Goal: Communication & Community: Answer question/provide support

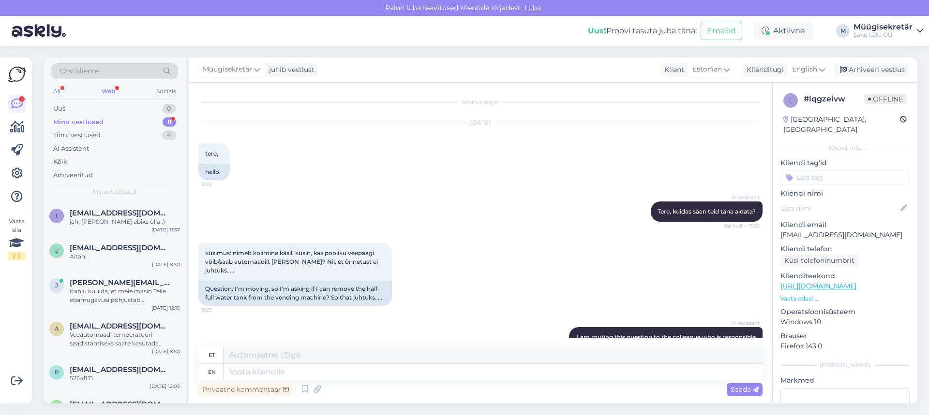
scroll to position [329, 0]
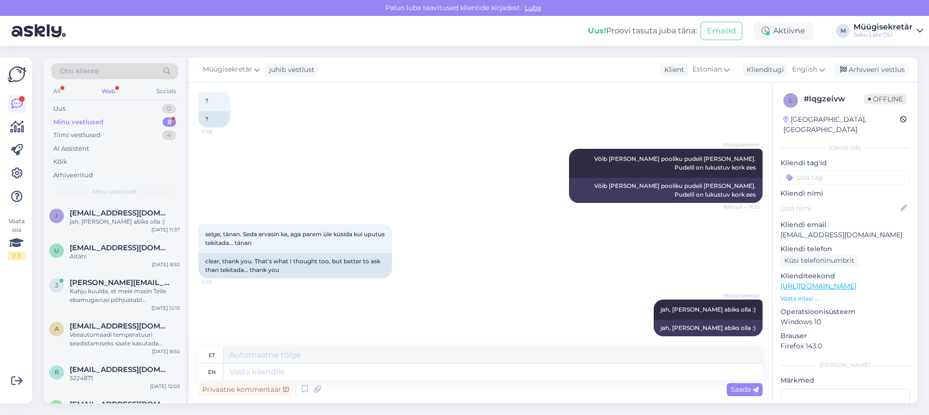
click at [131, 124] on div "Minu vestlused 8" at bounding box center [114, 123] width 127 height 14
click at [110, 215] on span "[EMAIL_ADDRESS][DOMAIN_NAME]" at bounding box center [120, 213] width 101 height 9
click at [60, 91] on div "All" at bounding box center [56, 91] width 11 height 13
click at [96, 128] on div "Minu vestlused 8" at bounding box center [114, 123] width 127 height 14
click at [109, 93] on div "Web" at bounding box center [108, 91] width 17 height 13
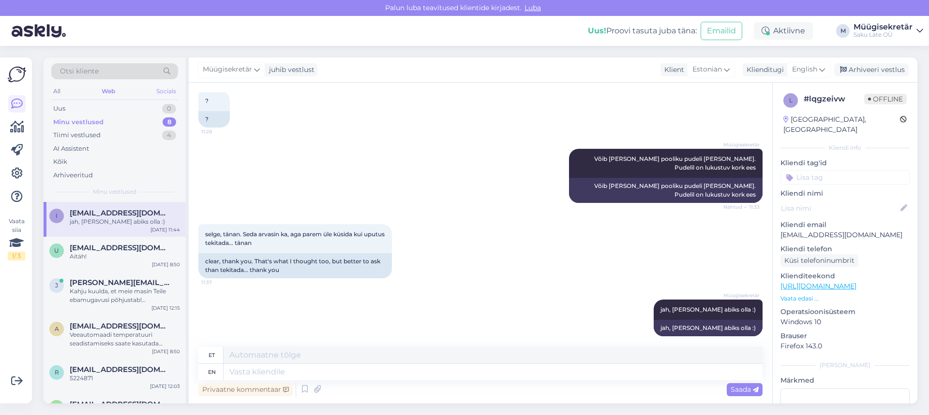
click at [166, 93] on div "Socials" at bounding box center [166, 91] width 24 height 13
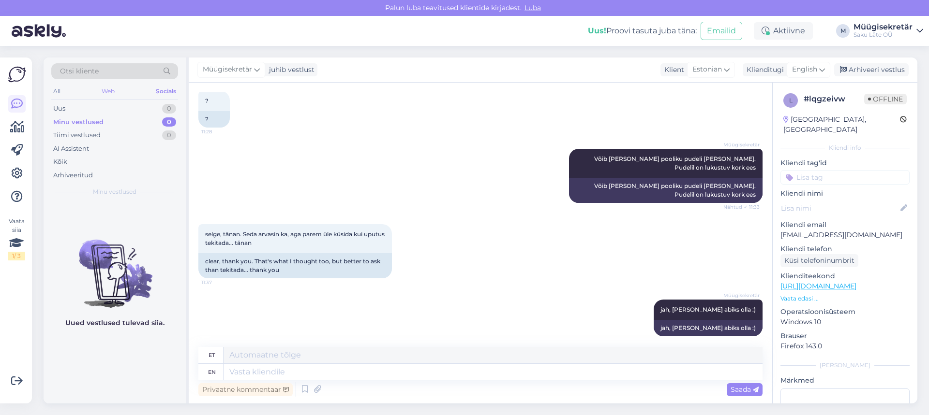
click at [111, 92] on div "Web" at bounding box center [108, 91] width 17 height 13
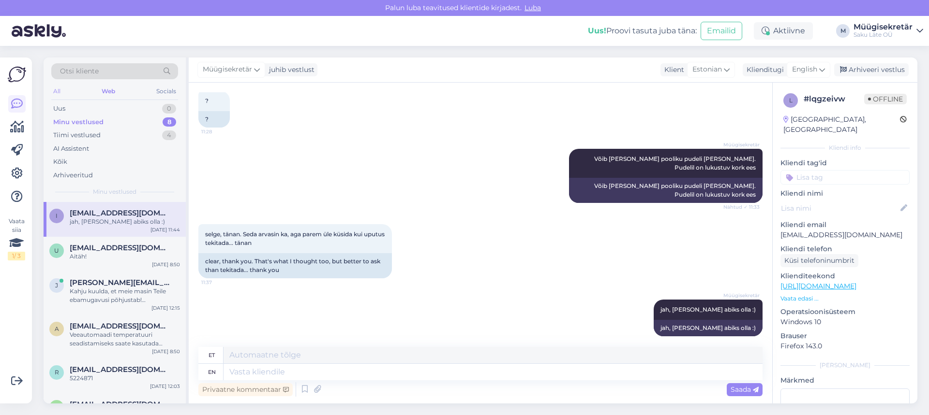
click at [59, 92] on div "All" at bounding box center [56, 91] width 11 height 13
click at [78, 135] on div "Tiimi vestlused" at bounding box center [76, 136] width 47 height 10
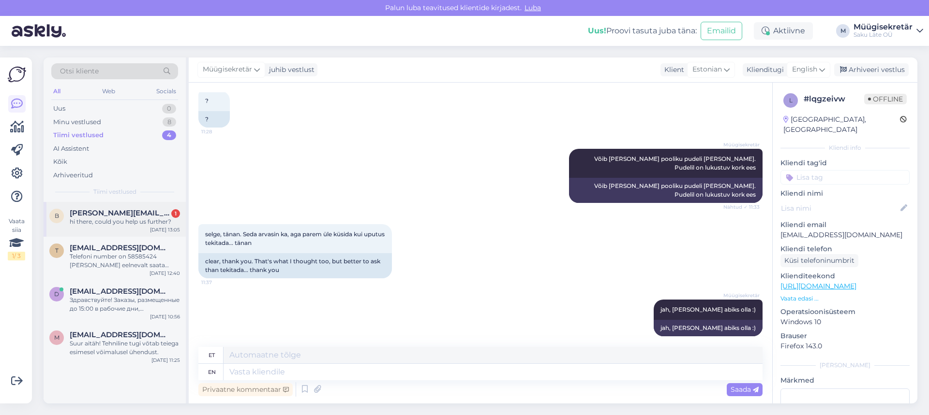
click at [114, 221] on div "hi there, could you help us further?" at bounding box center [125, 222] width 110 height 9
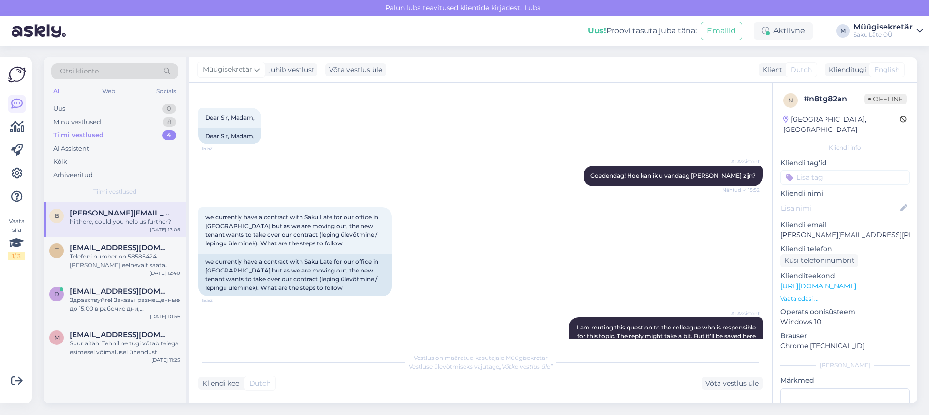
scroll to position [8, 0]
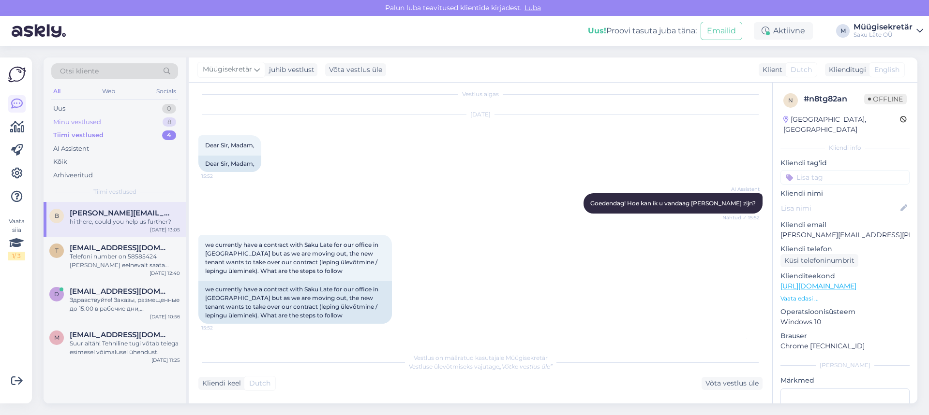
click at [71, 122] on div "Minu vestlused" at bounding box center [77, 123] width 48 height 10
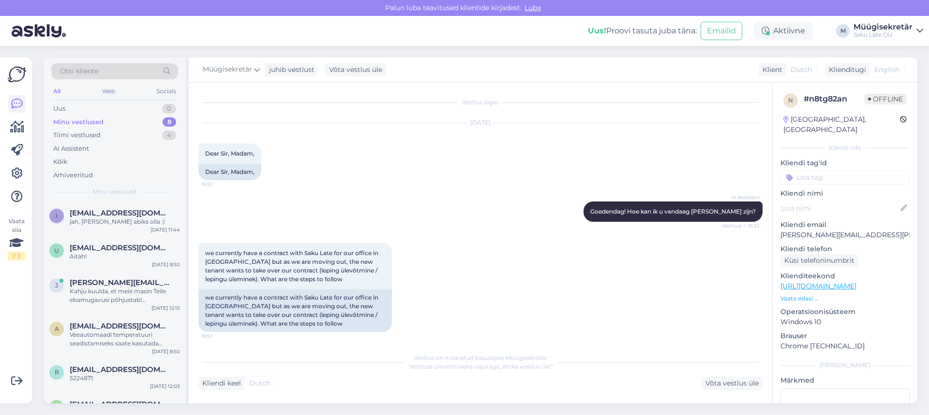
scroll to position [395, 0]
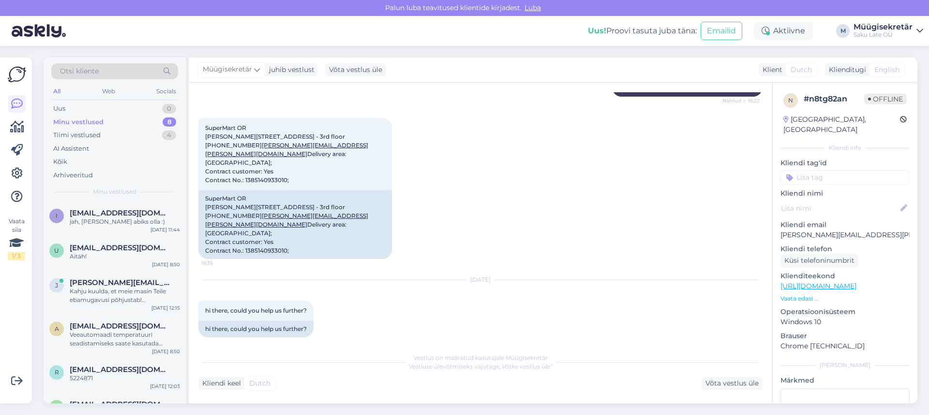
click at [85, 124] on div "Minu vestlused" at bounding box center [78, 123] width 50 height 10
click at [98, 224] on div "jah, [PERSON_NAME] abiks olla :)" at bounding box center [125, 222] width 110 height 9
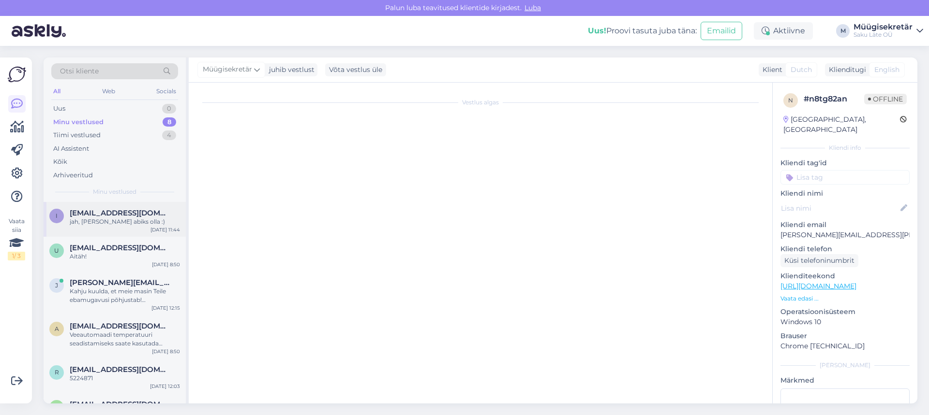
scroll to position [329, 0]
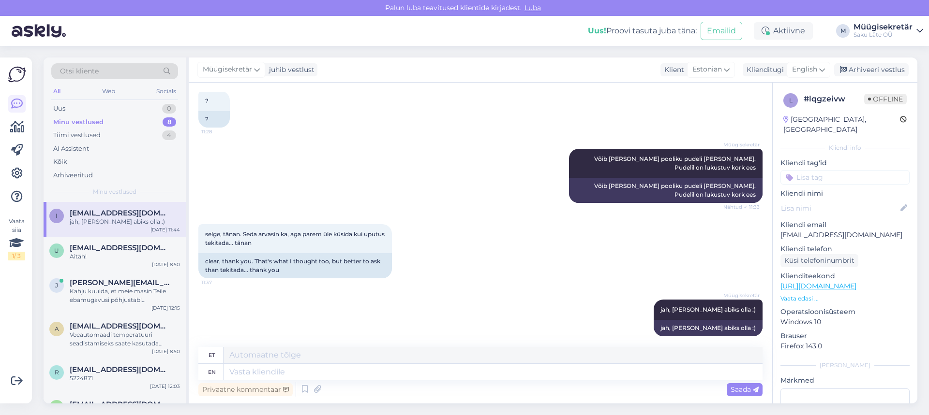
click at [85, 118] on div "Minu vestlused" at bounding box center [78, 123] width 50 height 10
click at [85, 135] on div "Tiimi vestlused" at bounding box center [76, 136] width 47 height 10
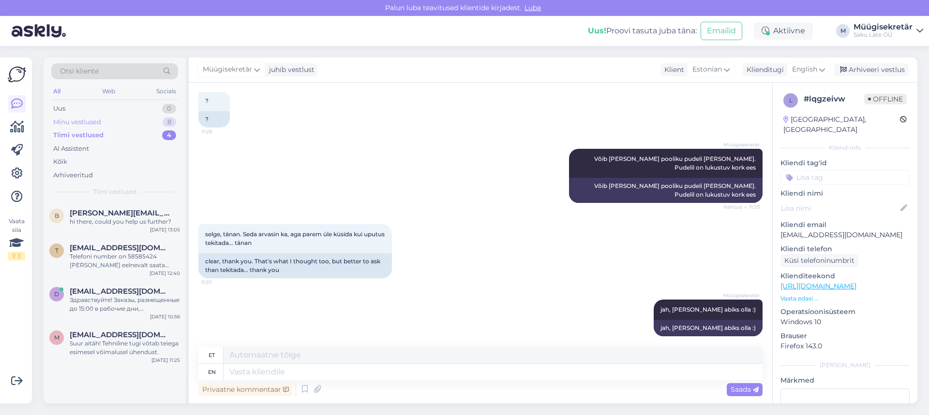
click at [88, 118] on div "Minu vestlused" at bounding box center [77, 123] width 48 height 10
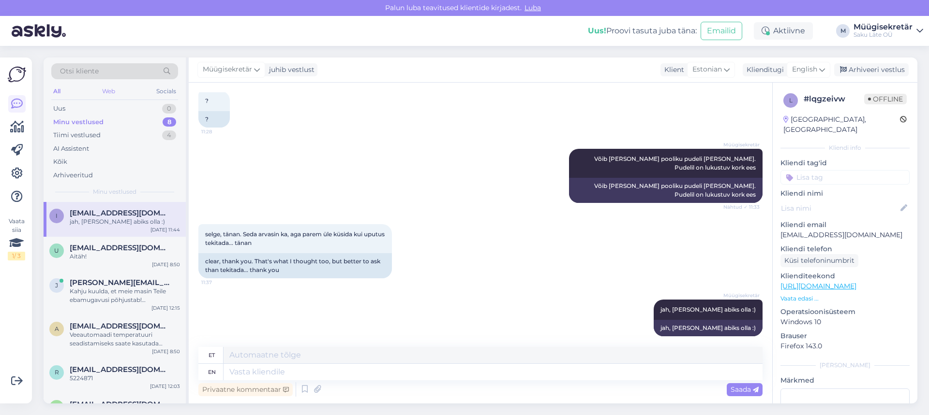
click at [102, 87] on div "All Web Socials" at bounding box center [114, 92] width 127 height 15
click at [106, 90] on div "Web" at bounding box center [108, 91] width 17 height 13
click at [55, 91] on div "All" at bounding box center [56, 91] width 11 height 13
click at [94, 121] on div "Minu vestlused" at bounding box center [78, 123] width 50 height 10
click at [74, 121] on div "Minu vestlused" at bounding box center [78, 123] width 50 height 10
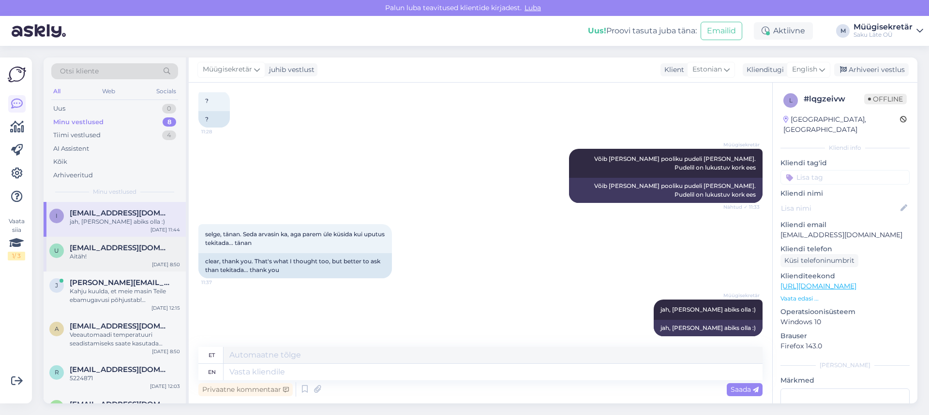
click at [110, 256] on div "Aitäh!" at bounding box center [125, 256] width 110 height 9
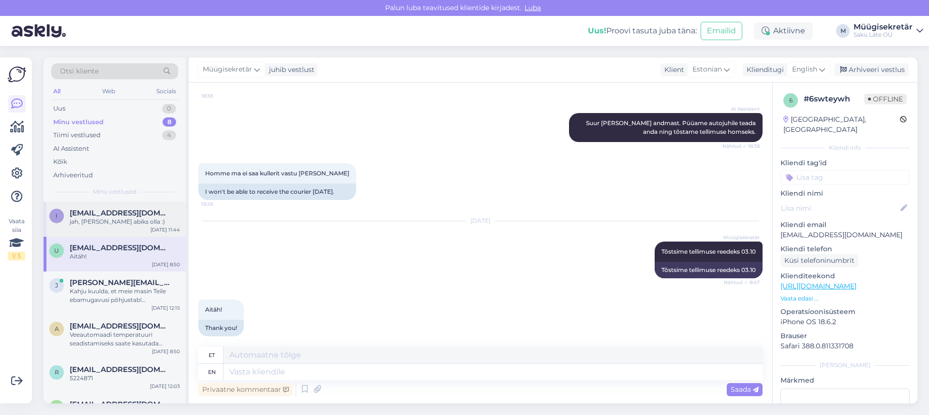
click at [108, 216] on span "[EMAIL_ADDRESS][DOMAIN_NAME]" at bounding box center [120, 213] width 101 height 9
